Goal: Use online tool/utility

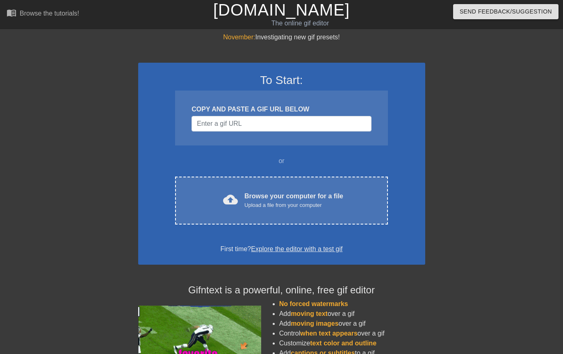
click at [314, 202] on div "Upload a file from your computer" at bounding box center [293, 205] width 99 height 8
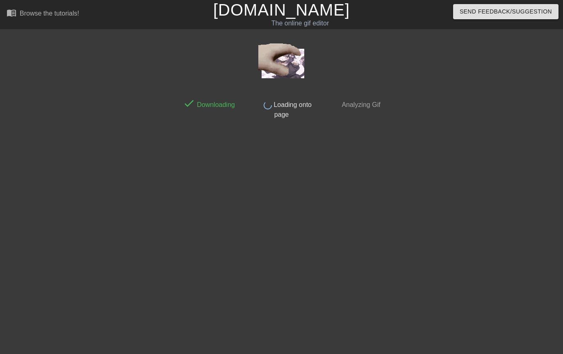
scroll to position [11, 0]
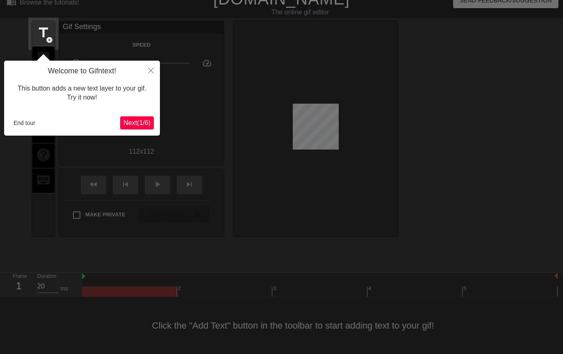
click at [155, 75] on button "Close" at bounding box center [151, 70] width 18 height 19
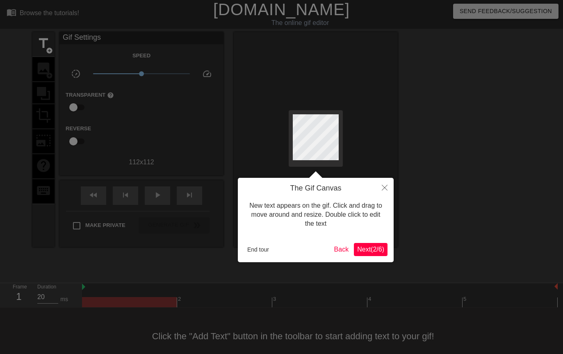
click at [383, 191] on icon "Close" at bounding box center [385, 188] width 6 height 6
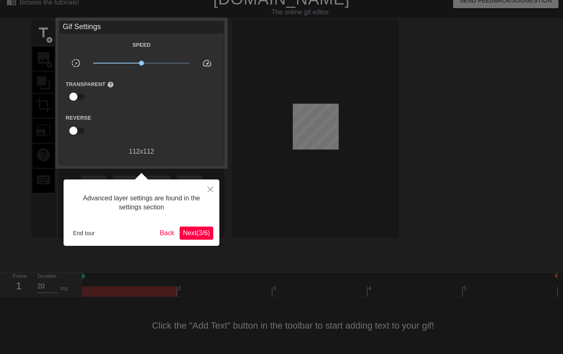
click at [207, 234] on span "Next ( 3 / 6 )" at bounding box center [196, 233] width 27 height 7
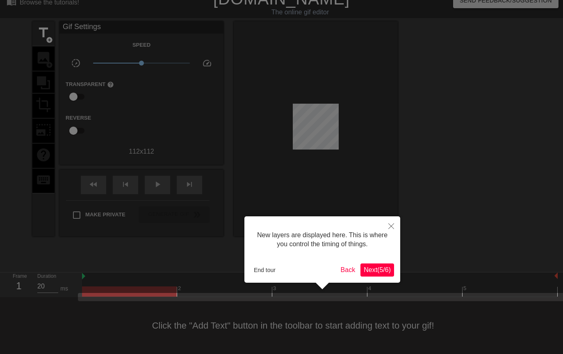
click at [376, 274] on button "Next ( 5 / 6 )" at bounding box center [377, 270] width 34 height 13
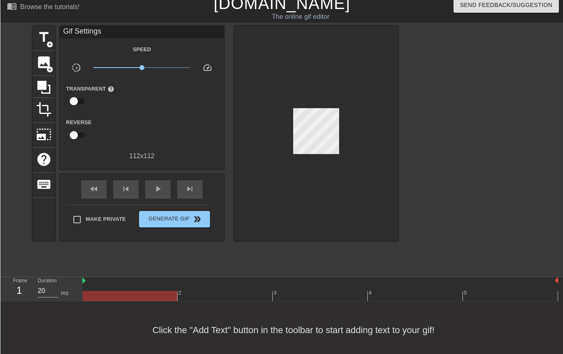
scroll to position [0, 0]
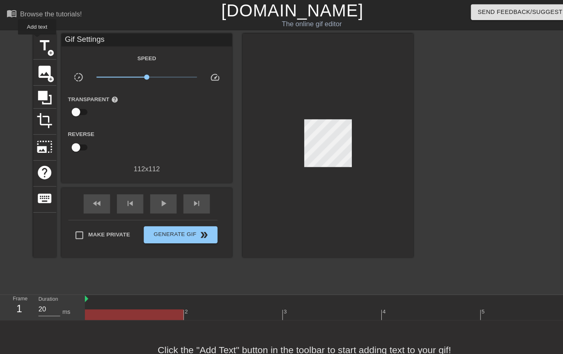
click at [37, 39] on span "title" at bounding box center [44, 44] width 16 height 16
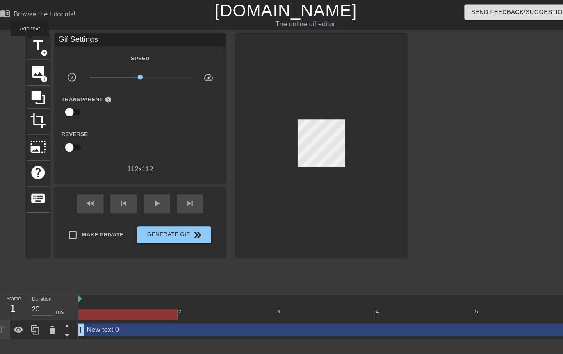
click at [36, 41] on span "title" at bounding box center [44, 44] width 16 height 16
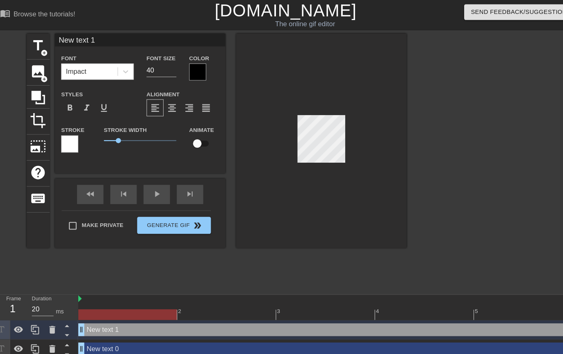
scroll to position [0, 1]
click at [371, 128] on div at bounding box center [316, 135] width 164 height 206
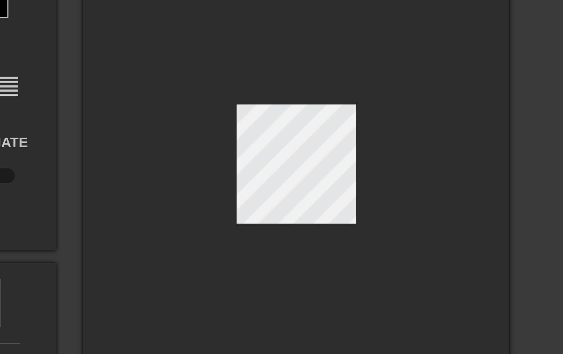
type input "New ext 1"
type textarea "New ext 1"
type input "Newext 1"
type textarea "Newext 1"
type input "Neext 1"
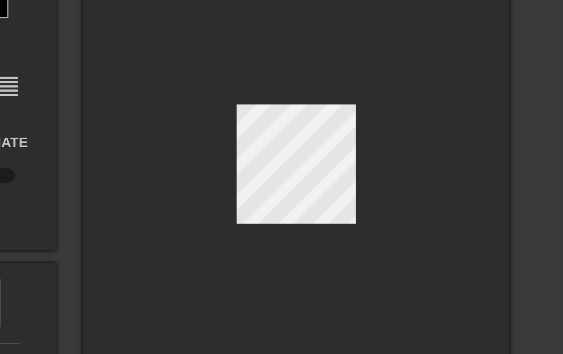
type textarea "Neext 1"
type input "Next 1"
type textarea "Next 1"
type input "ext 1"
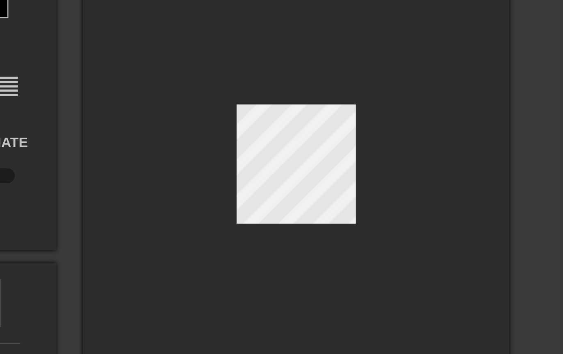
type textarea "ext 1"
type input "ext1"
type textarea "ext1"
type input "ex1"
type textarea "ex1"
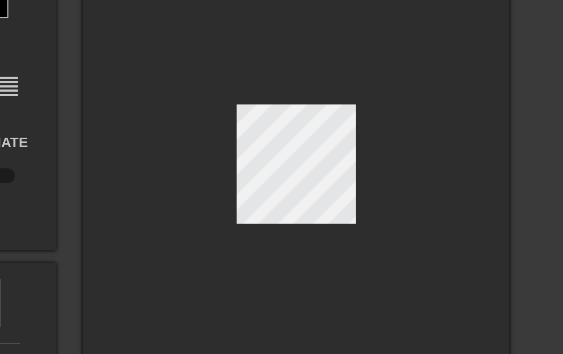
type input "e1"
type textarea "e1"
type input "1"
type textarea "1"
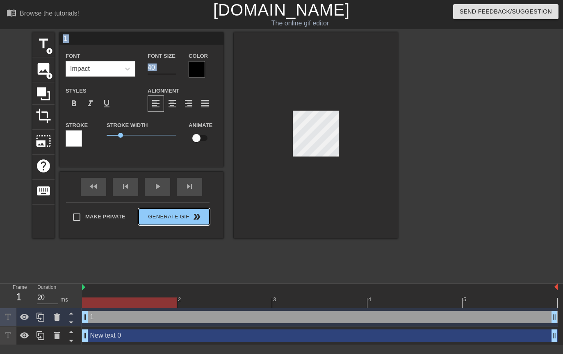
click at [164, 214] on div "Make Private Generate Gif double_arrow" at bounding box center [137, 218] width 143 height 32
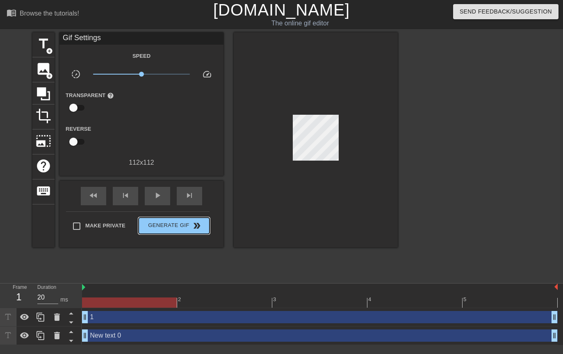
click at [166, 227] on span "Generate Gif double_arrow" at bounding box center [174, 226] width 64 height 10
